Goal: Task Accomplishment & Management: Manage account settings

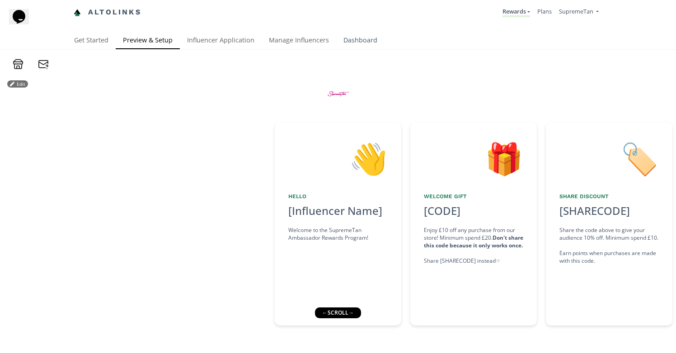
click at [359, 36] on link "Dashboard" at bounding box center [360, 41] width 48 height 18
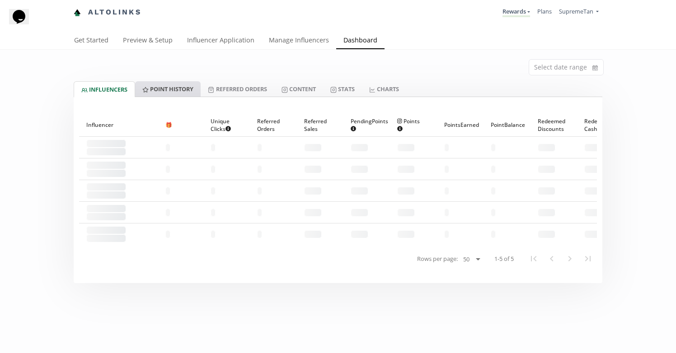
click at [174, 89] on link "Point HISTORY" at bounding box center [167, 88] width 65 height 15
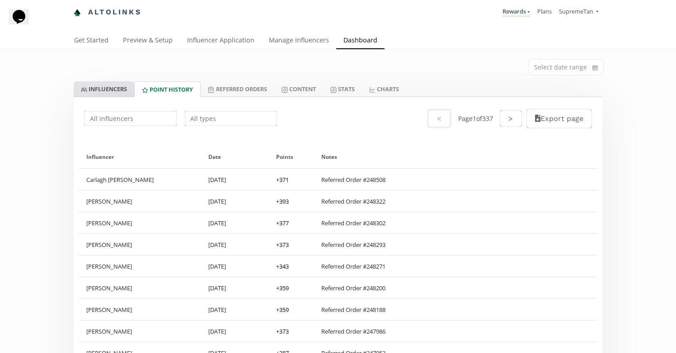
click at [114, 89] on link "INFLUENCERS" at bounding box center [104, 88] width 61 height 15
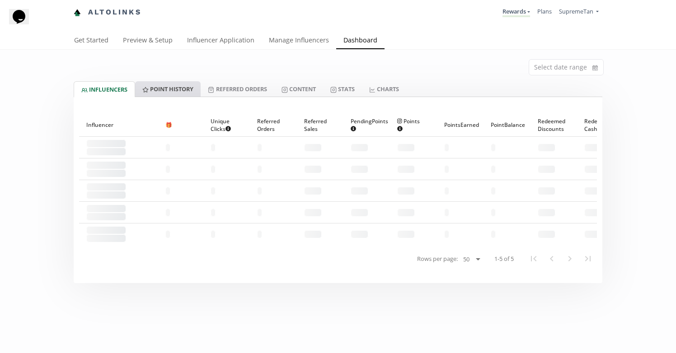
click at [175, 89] on link "Point HISTORY" at bounding box center [167, 88] width 65 height 15
